Goal: Information Seeking & Learning: Learn about a topic

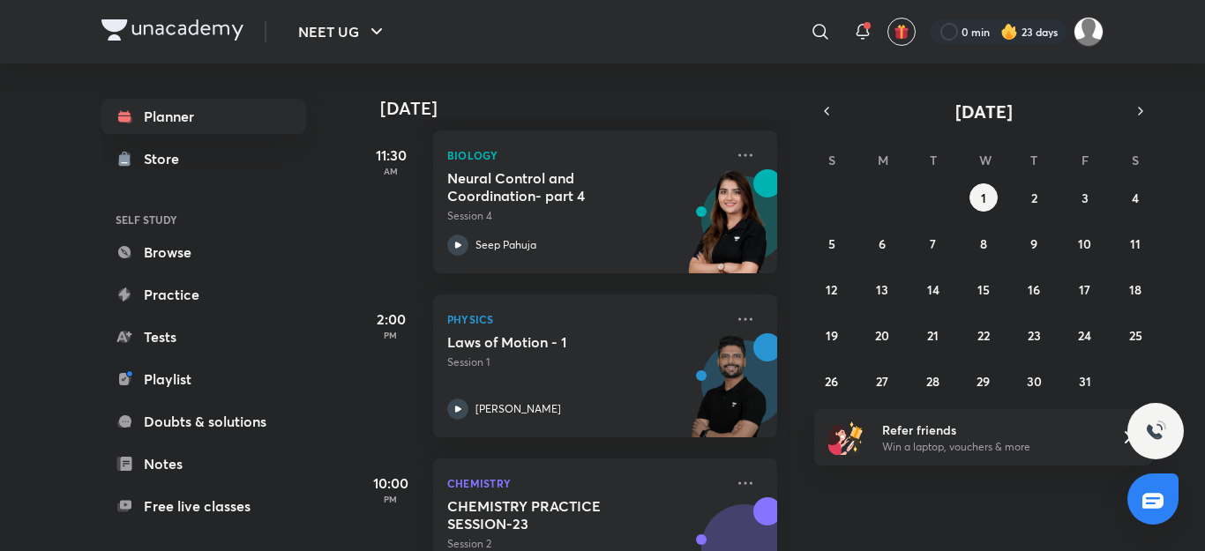
scroll to position [498, 0]
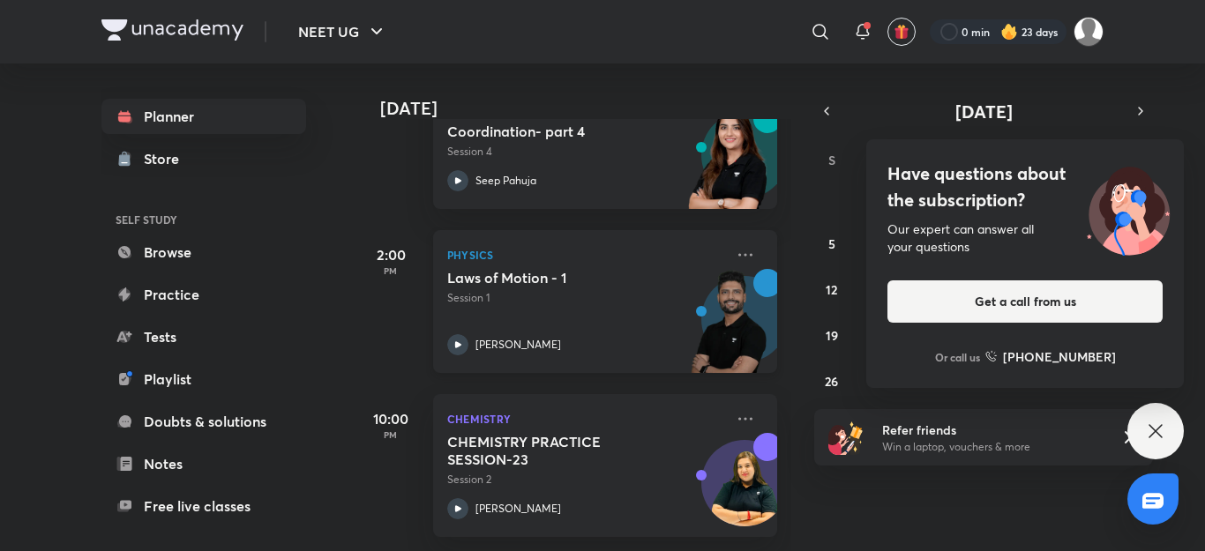
click at [684, 319] on img at bounding box center [728, 330] width 97 height 122
